Goal: Ask a question

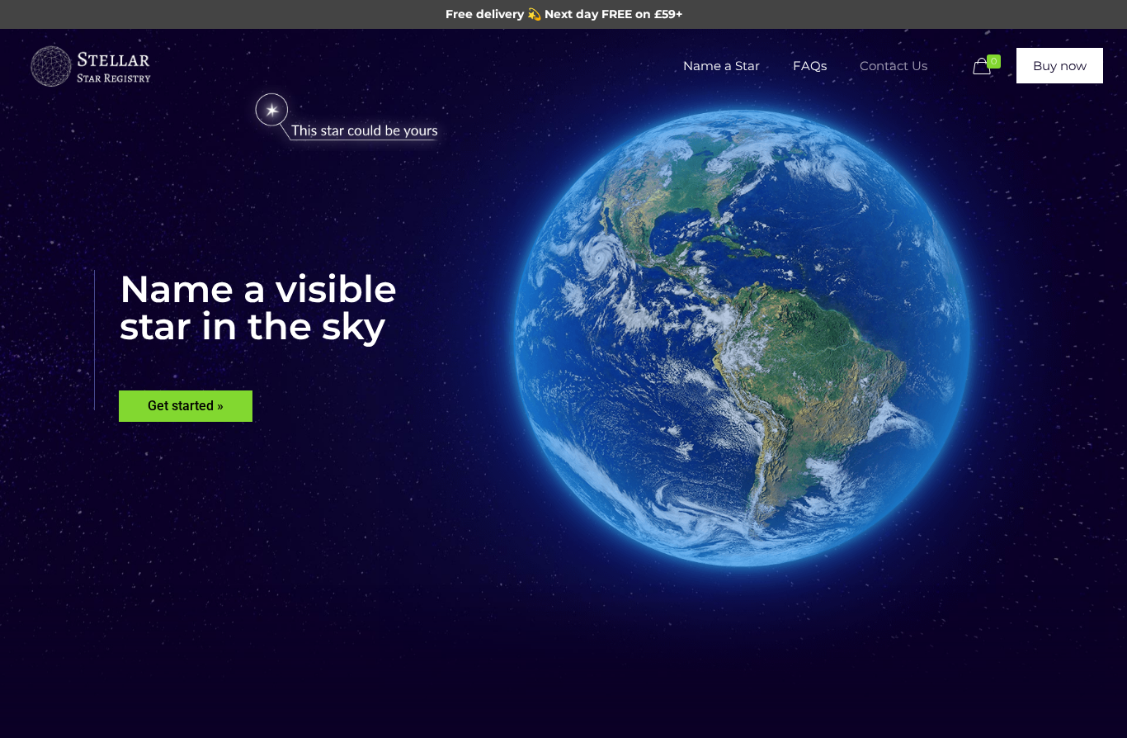
click at [904, 73] on span "Contact Us" at bounding box center [893, 66] width 101 height 50
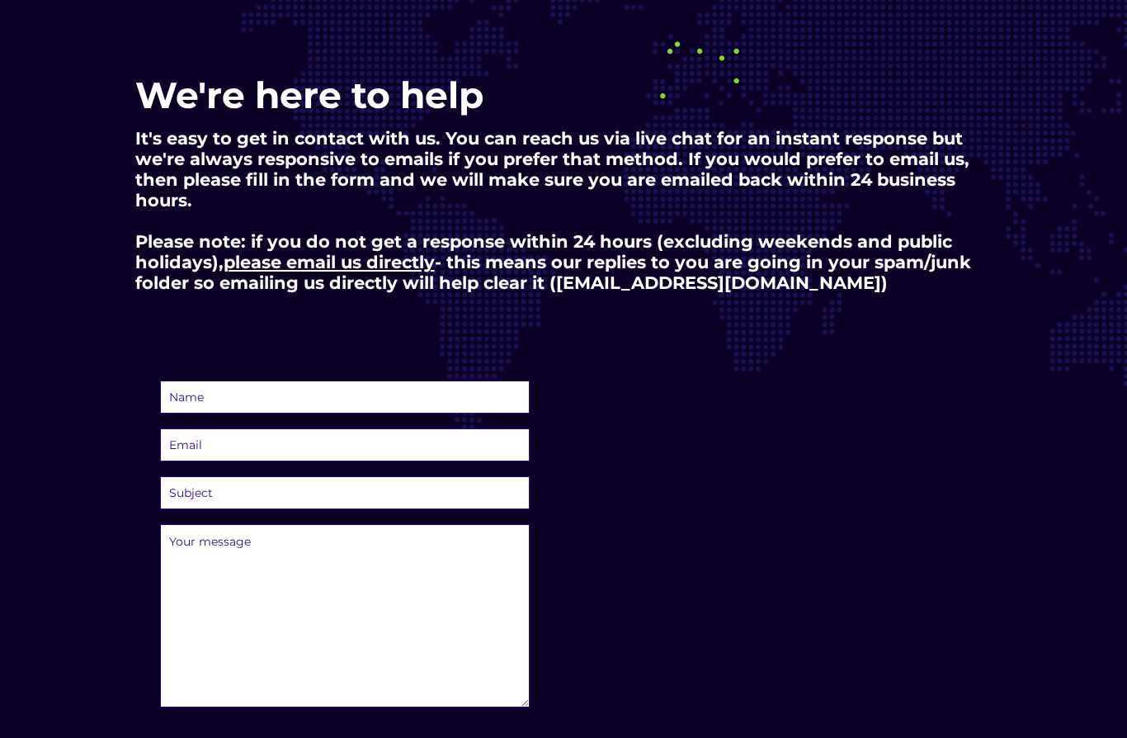
click at [377, 397] on input "text" at bounding box center [345, 396] width 370 height 33
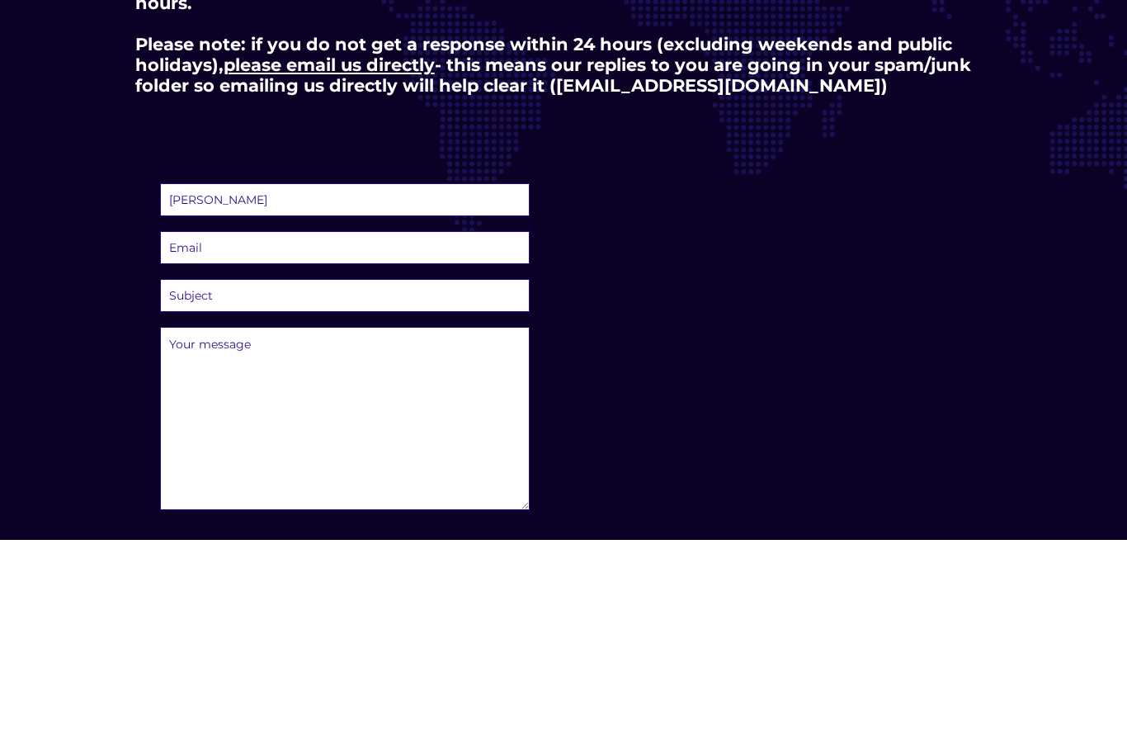
type input "Deborah worrall"
click at [354, 429] on input "email" at bounding box center [345, 445] width 370 height 33
type input "debzull72@hotmail.com"
click at [360, 477] on select "Subject Question before I can place an order Multiple/corporate order of stars …" at bounding box center [345, 493] width 370 height 33
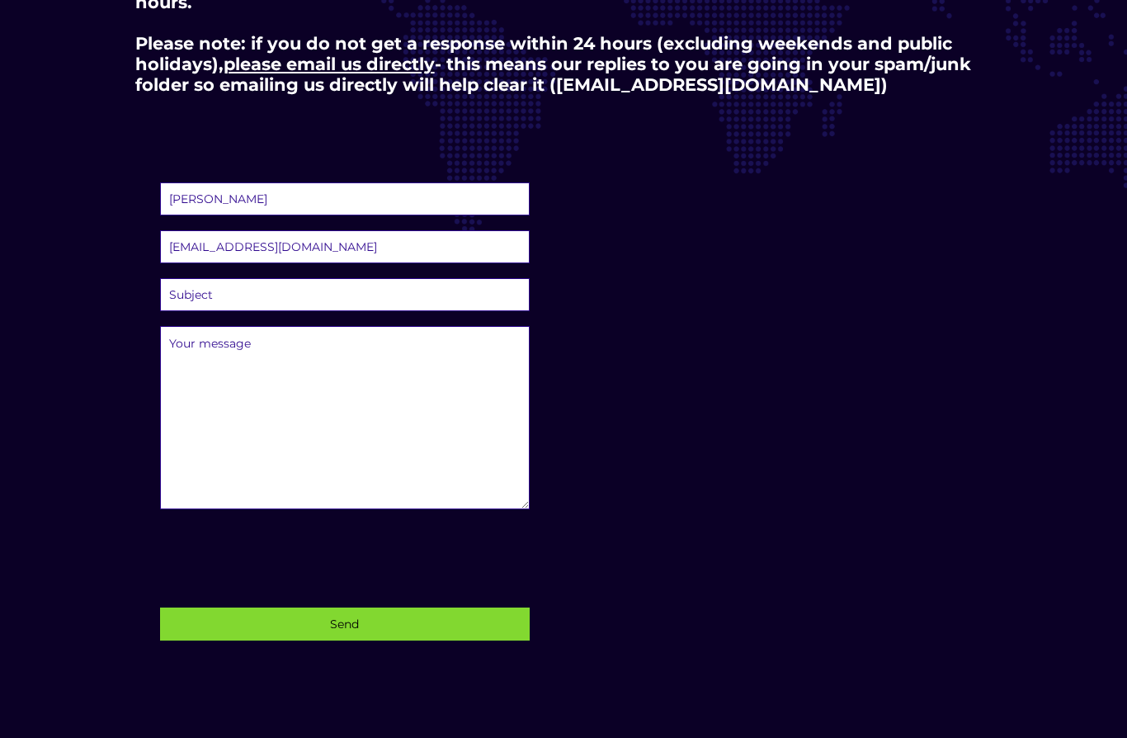
select select "new-question"
click at [282, 352] on textarea at bounding box center [345, 417] width 370 height 183
type textarea "Hi , if I ordered a star is it a digital copy or do you get an actual certifica…"
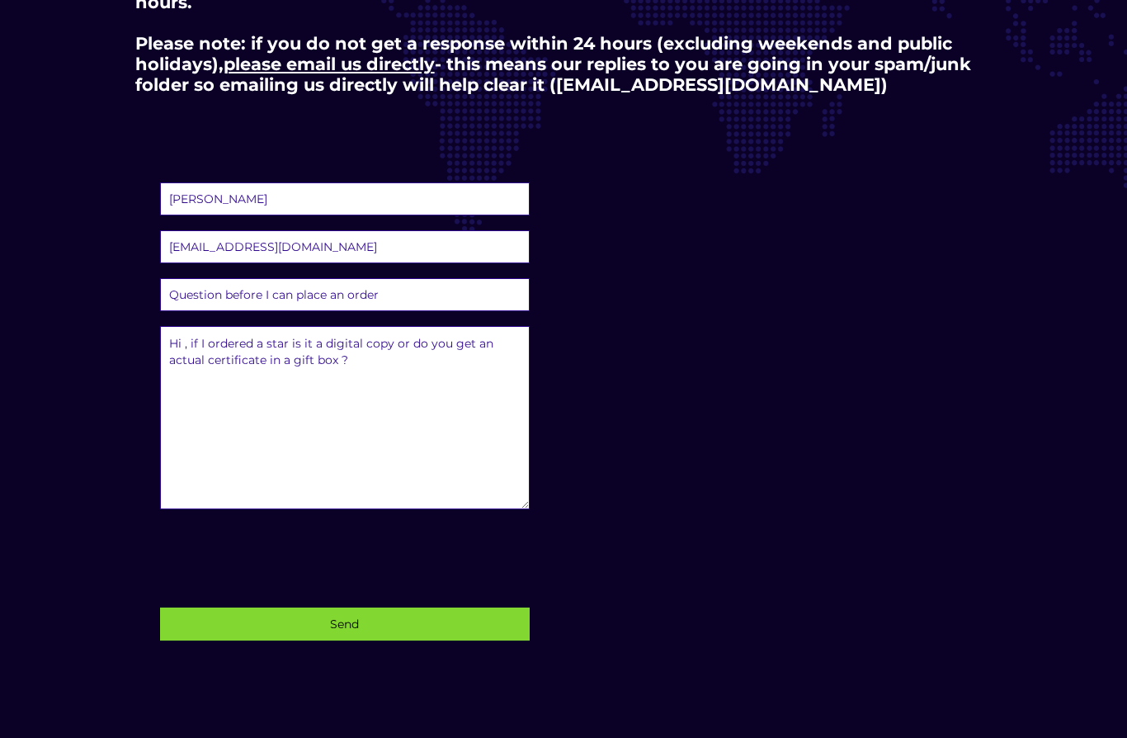
click at [350, 623] on input "Send" at bounding box center [345, 623] width 370 height 33
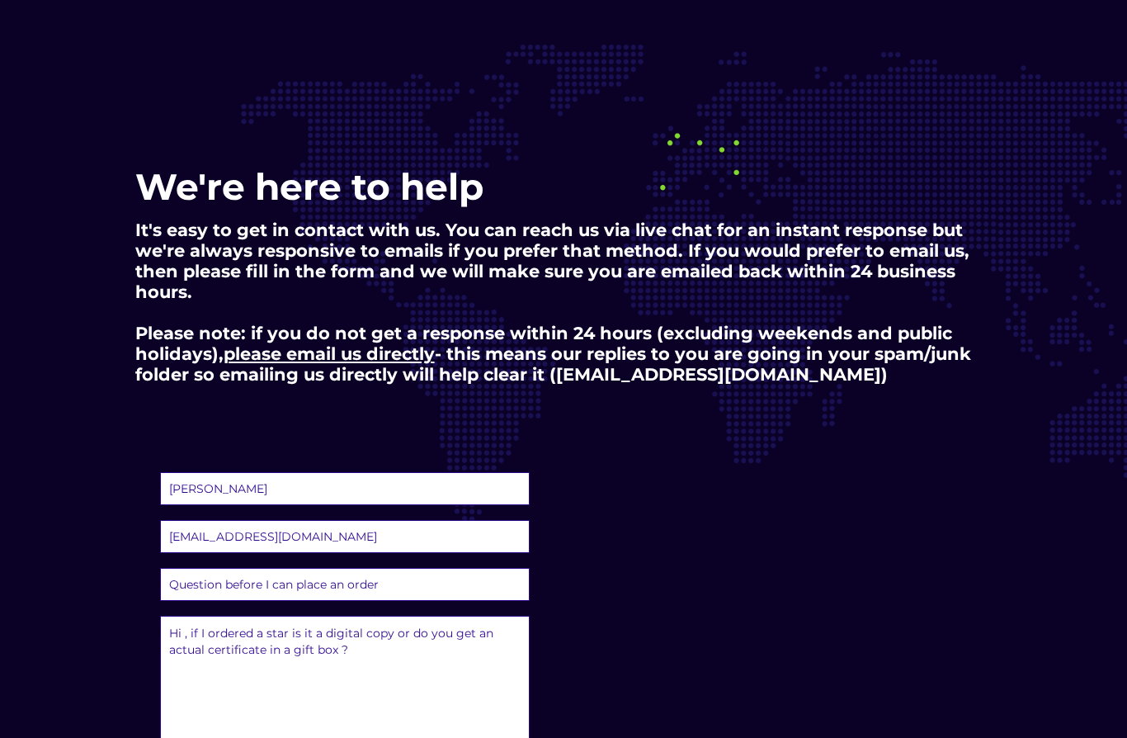
scroll to position [0, 0]
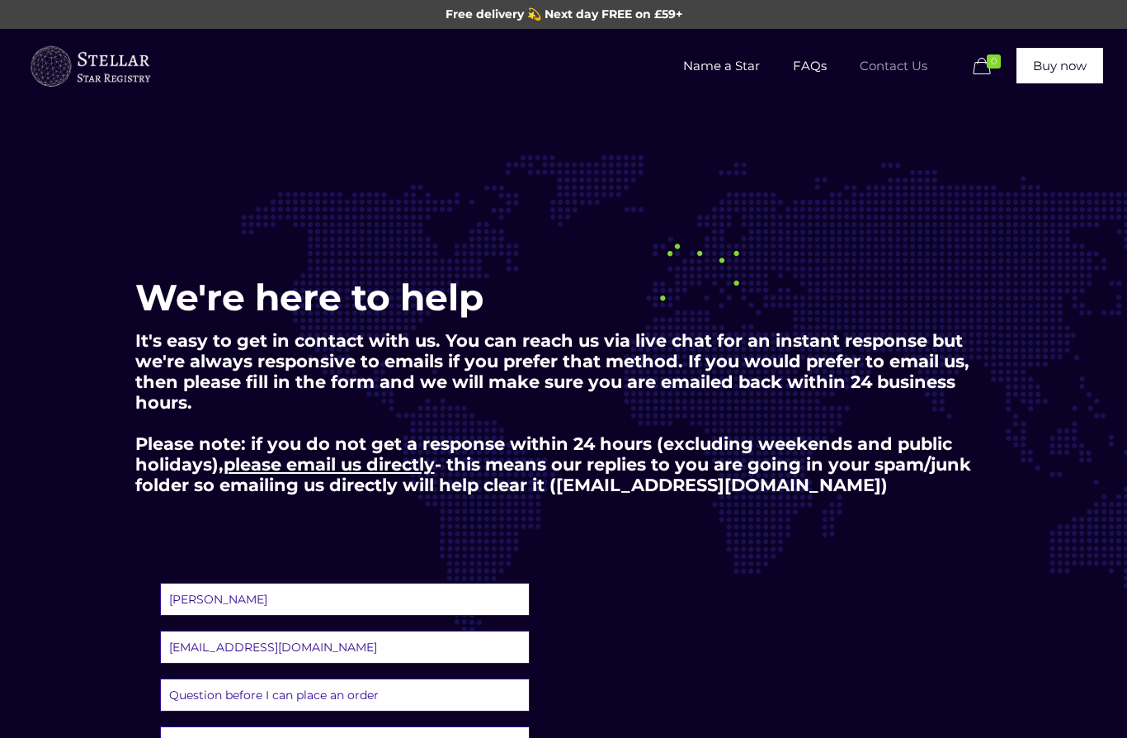
click at [731, 67] on span "Name a Star" at bounding box center [722, 66] width 110 height 50
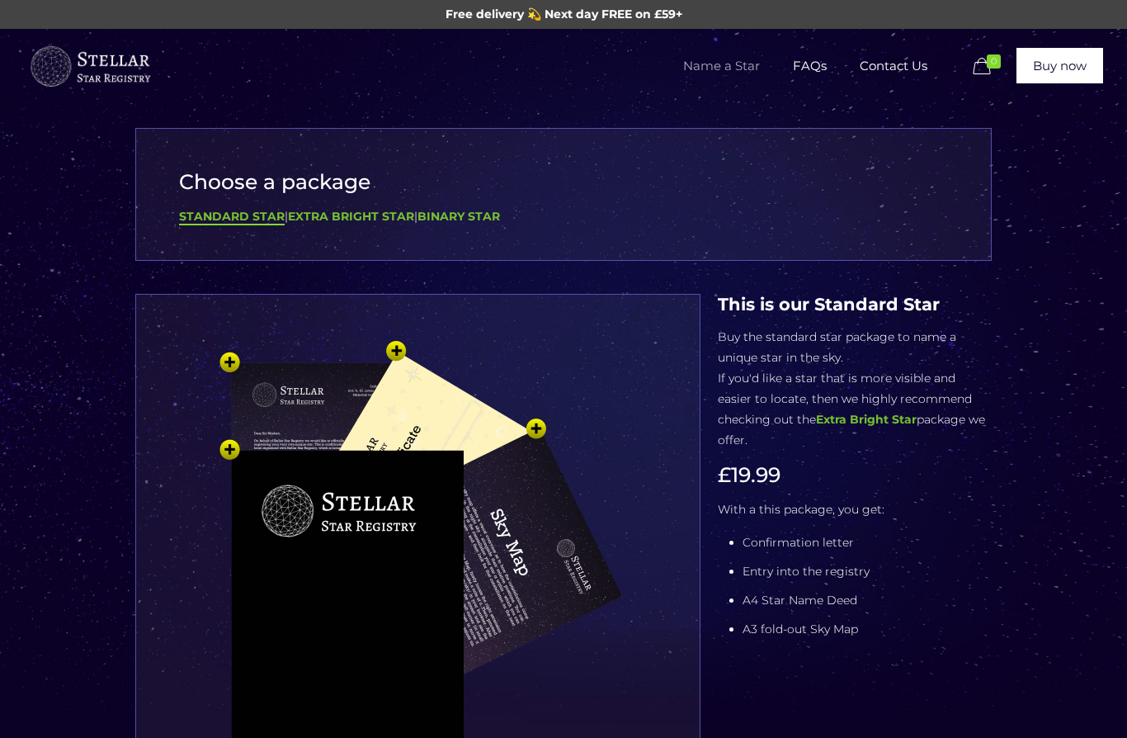
click at [376, 210] on b "Extra Bright Star" at bounding box center [351, 216] width 126 height 15
